Goal: Task Accomplishment & Management: Manage account settings

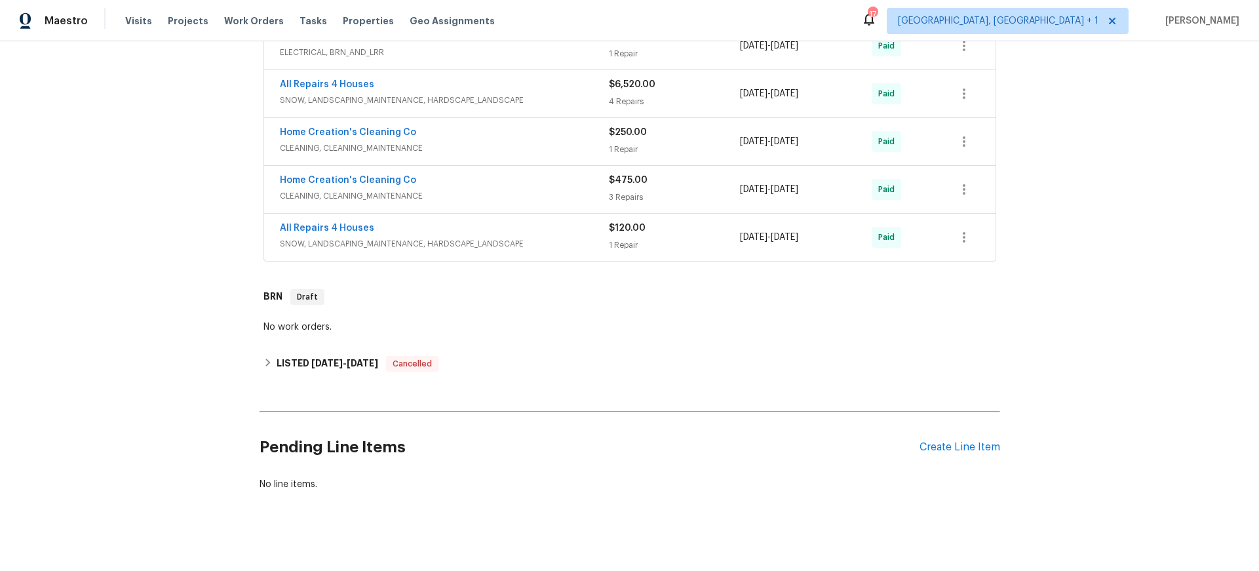
scroll to position [481, 0]
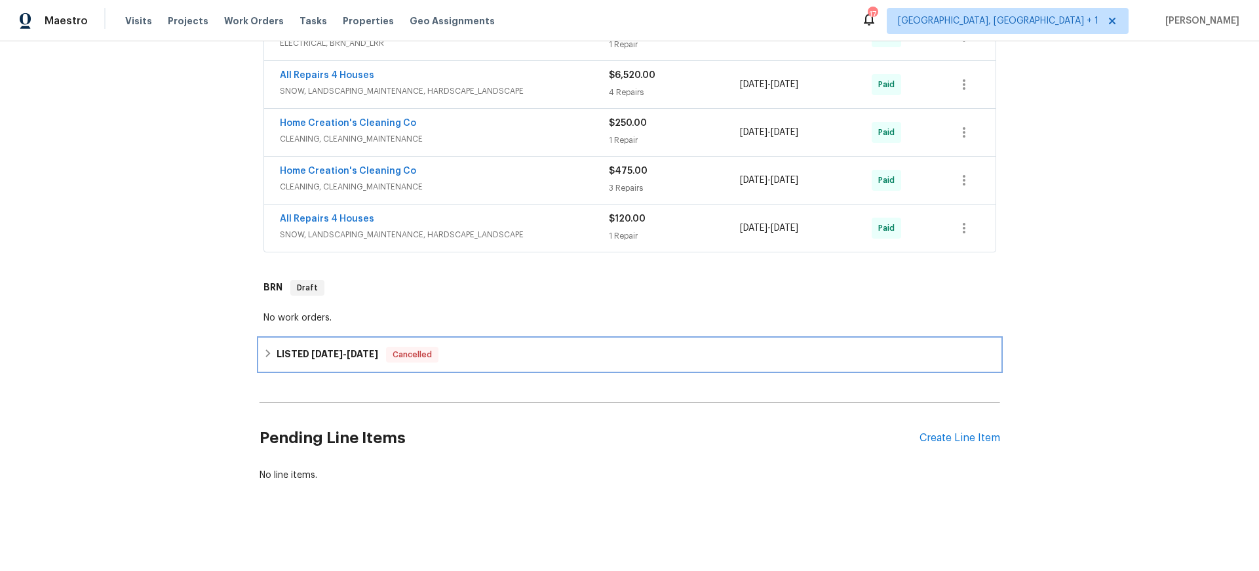
click at [350, 347] on h6 "LISTED [DATE] - [DATE]" at bounding box center [328, 355] width 102 height 16
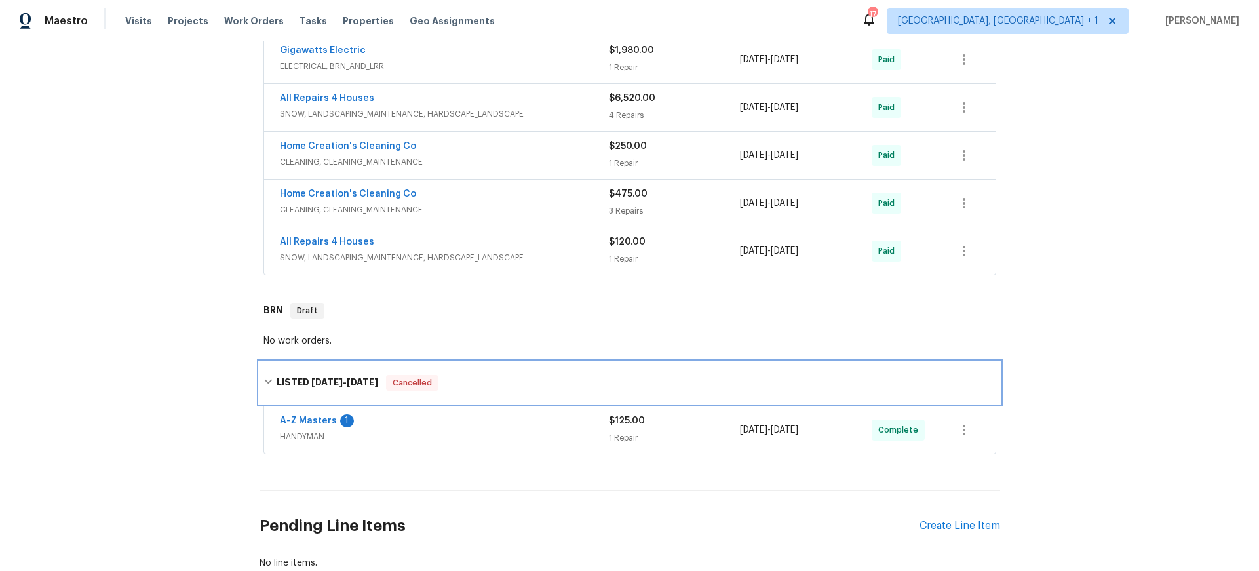
scroll to position [452, 0]
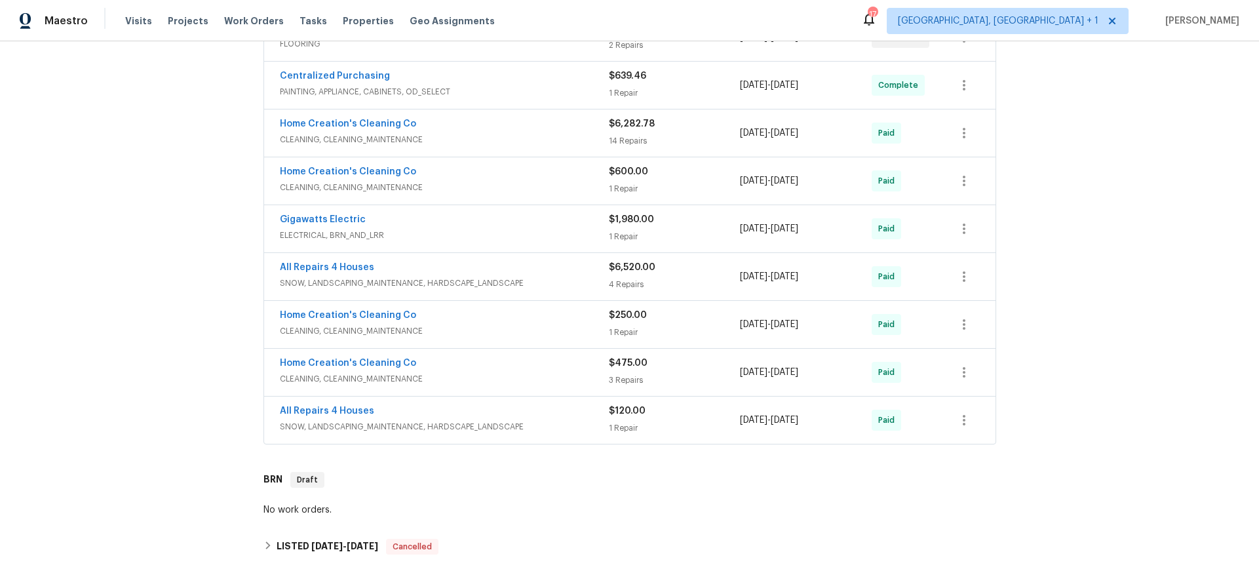
scroll to position [440, 0]
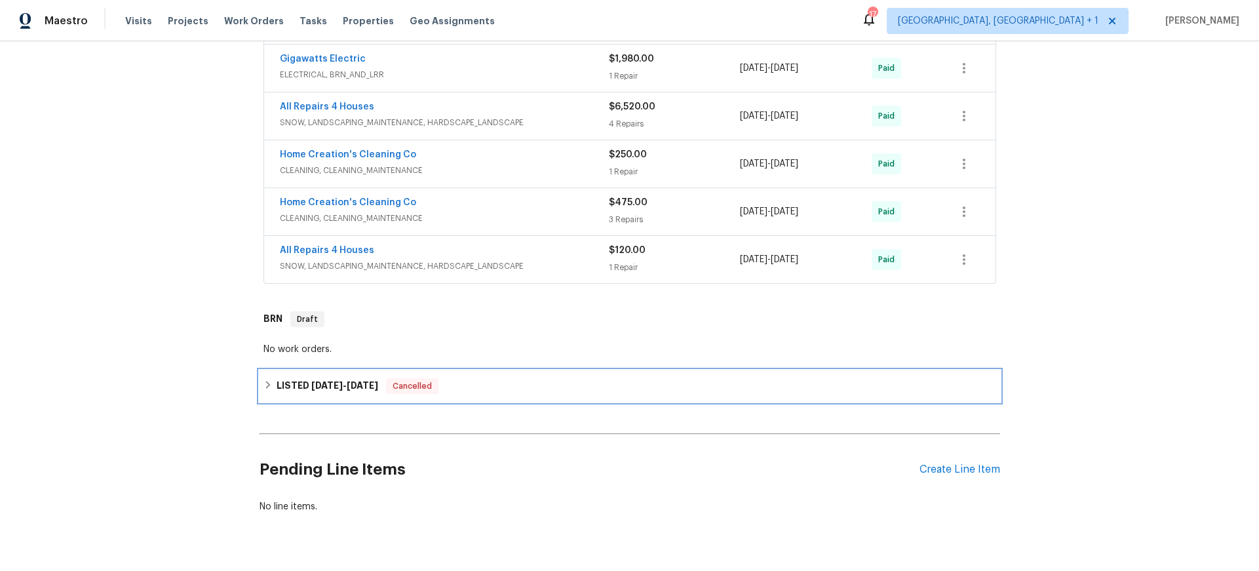
click at [357, 378] on h6 "LISTED [DATE] - [DATE]" at bounding box center [328, 386] width 102 height 16
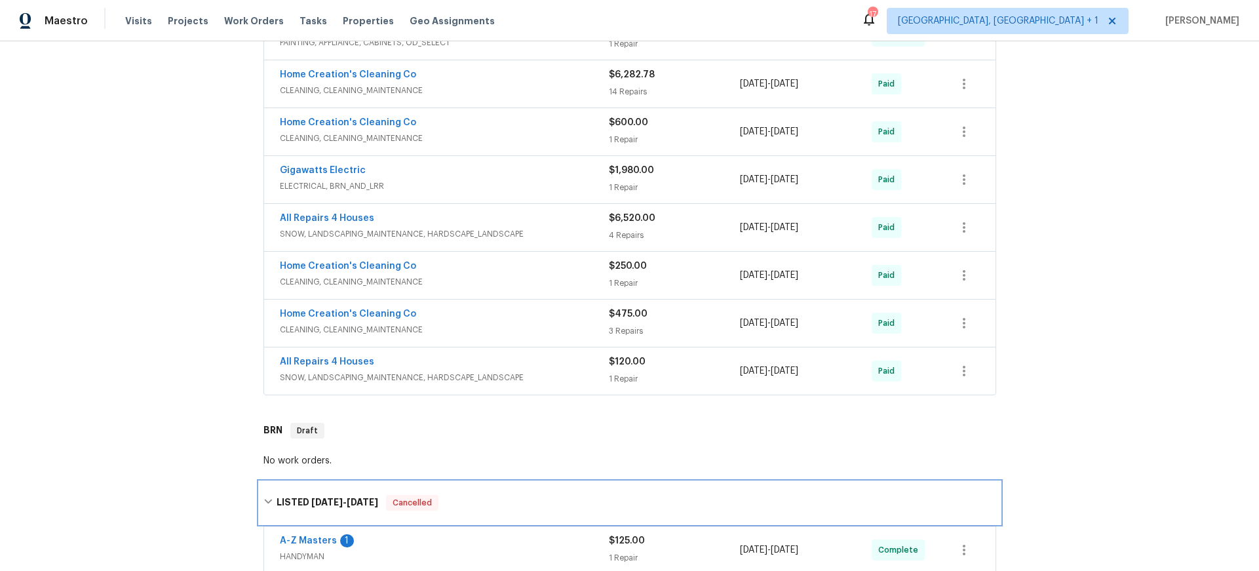
scroll to position [330, 0]
click at [438, 530] on div "A-Z Masters 1 HANDYMAN $125.00 1 Repair [DATE] - [DATE] Complete" at bounding box center [629, 548] width 731 height 47
drag, startPoint x: 488, startPoint y: 532, endPoint x: 475, endPoint y: 530, distance: 13.9
click at [488, 533] on div "A-Z Masters 1" at bounding box center [444, 541] width 329 height 16
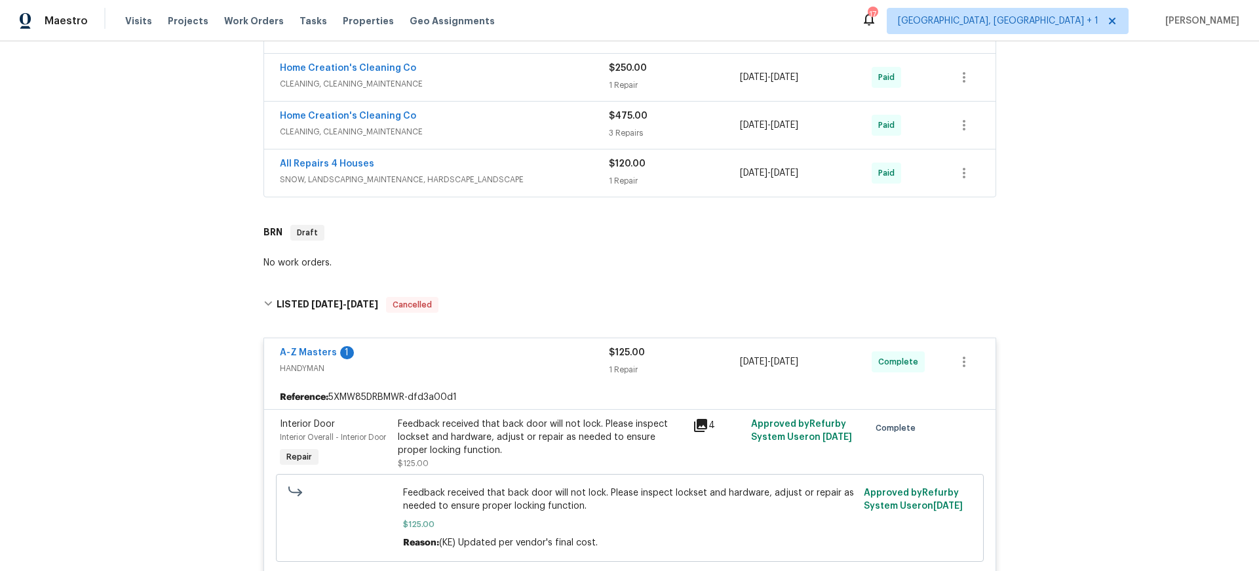
scroll to position [355, 0]
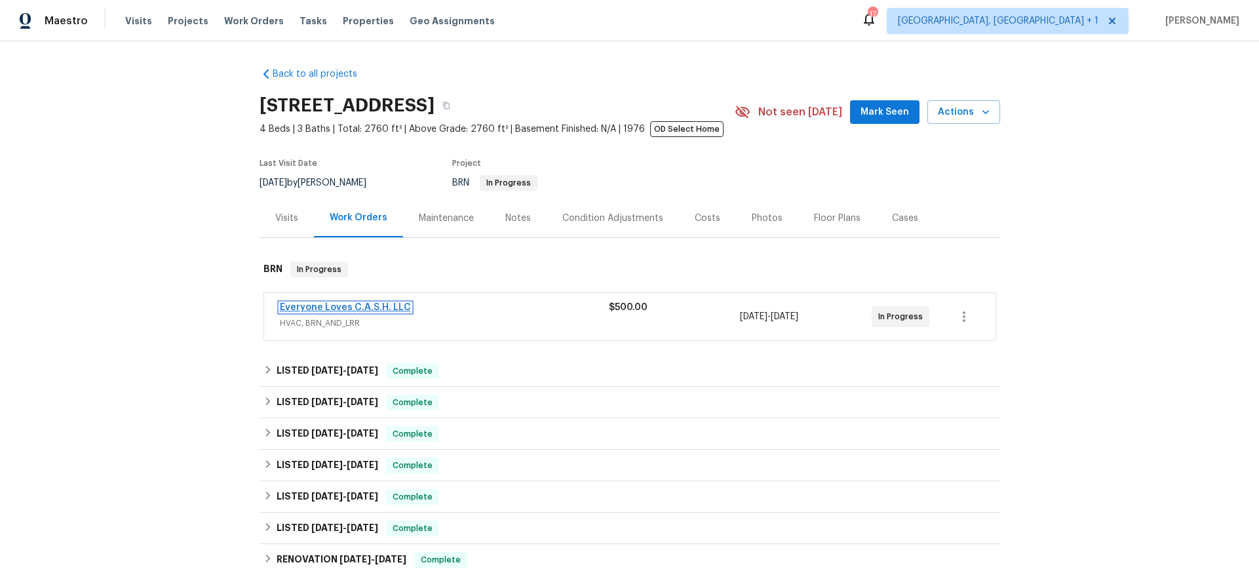
click at [347, 308] on link "Everyone Loves C.A.S.H. LLC" at bounding box center [345, 307] width 131 height 9
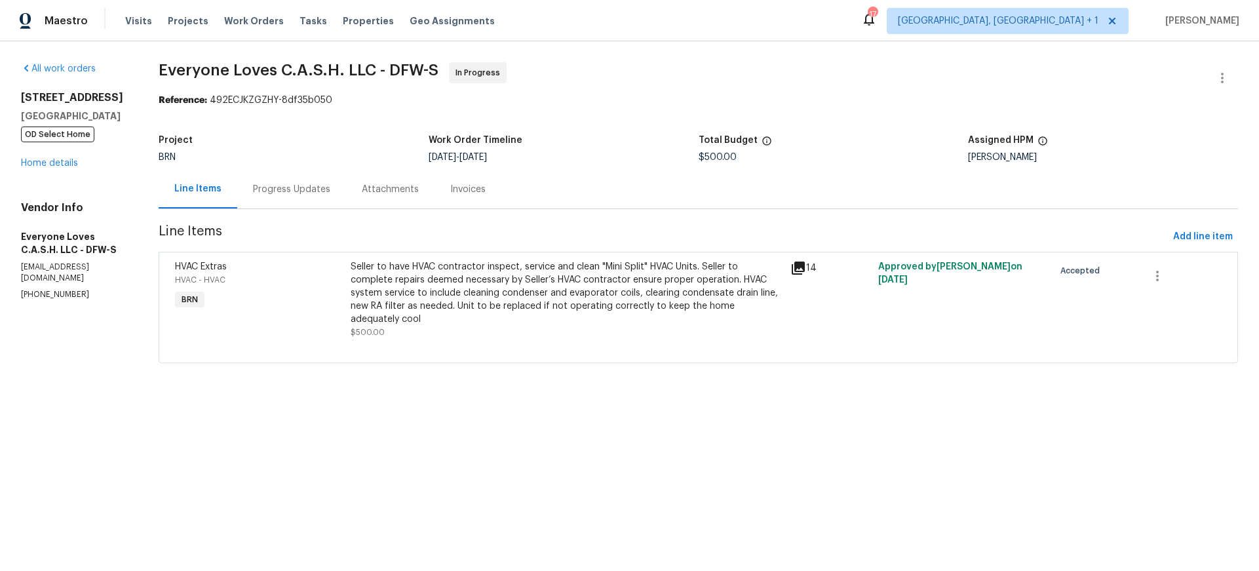
click at [312, 188] on div "Progress Updates" at bounding box center [291, 189] width 77 height 13
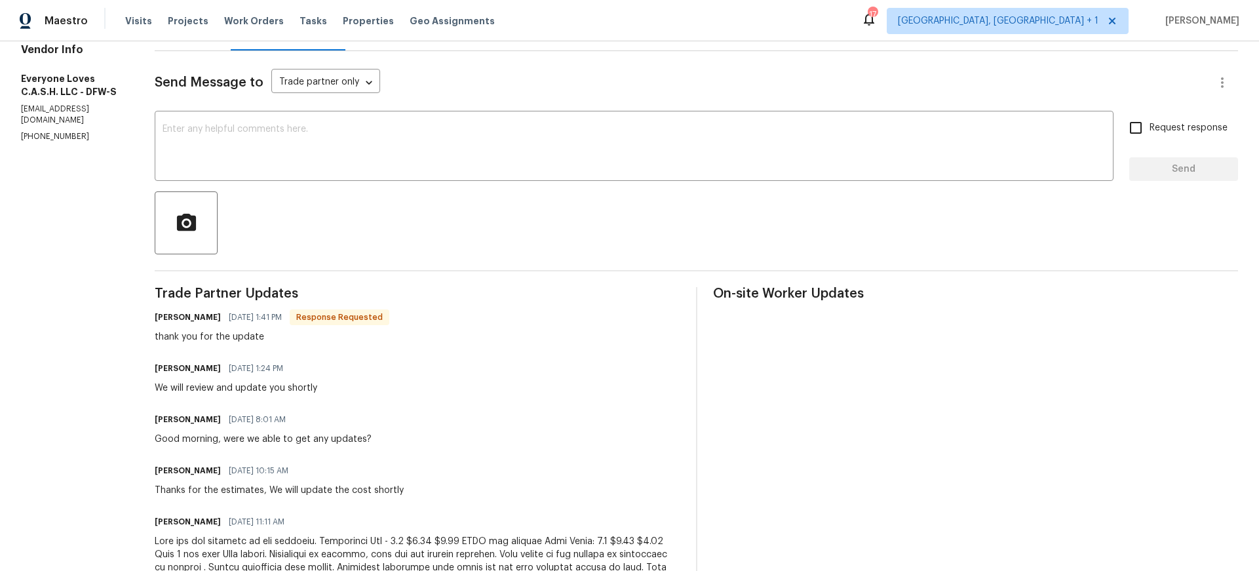
scroll to position [206, 0]
